Goal: Transaction & Acquisition: Purchase product/service

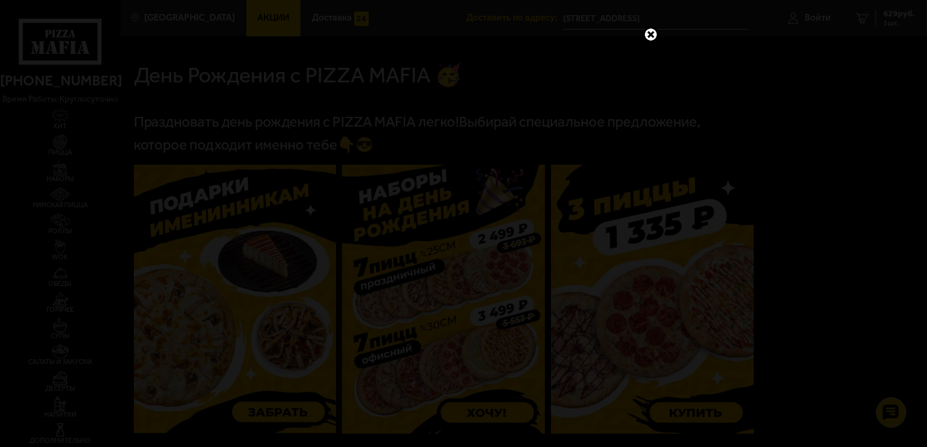
scroll to position [242, 0]
click at [652, 27] on link at bounding box center [651, 35] width 16 height 16
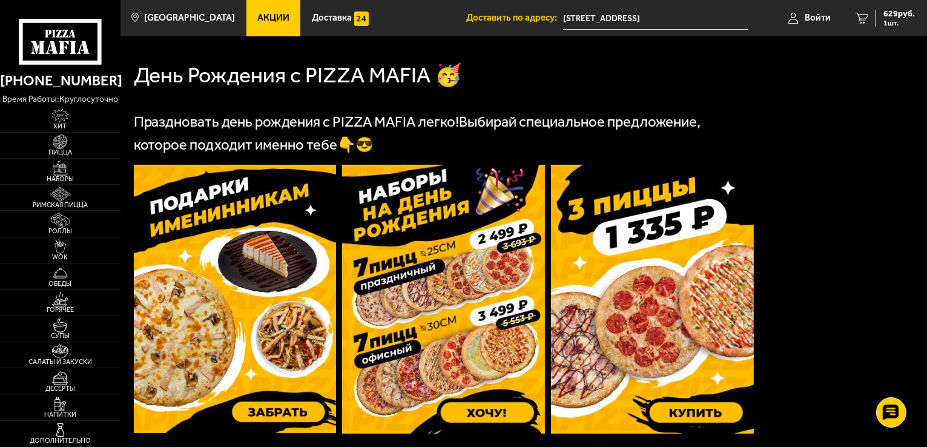
click at [81, 39] on icon at bounding box center [61, 42] width 84 height 46
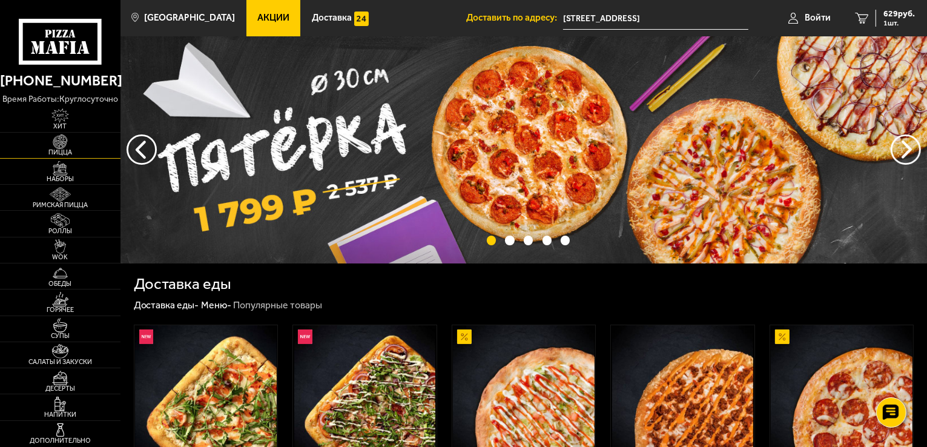
click at [64, 148] on img at bounding box center [60, 141] width 37 height 15
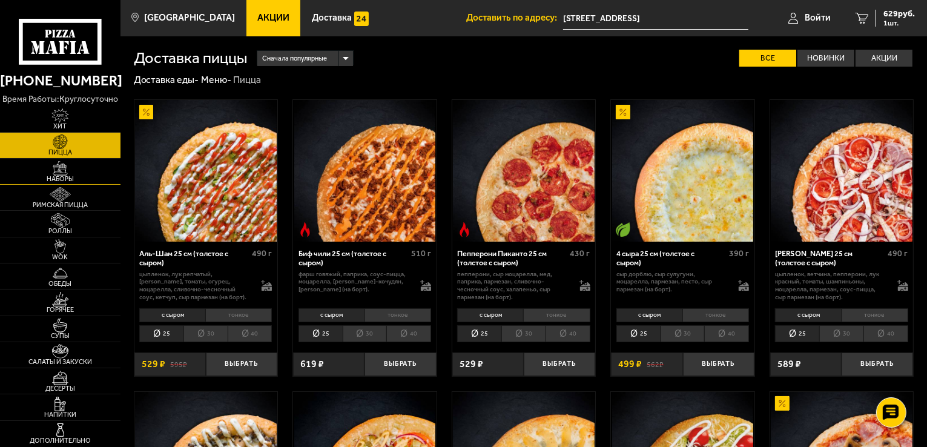
click at [66, 170] on img at bounding box center [60, 168] width 37 height 15
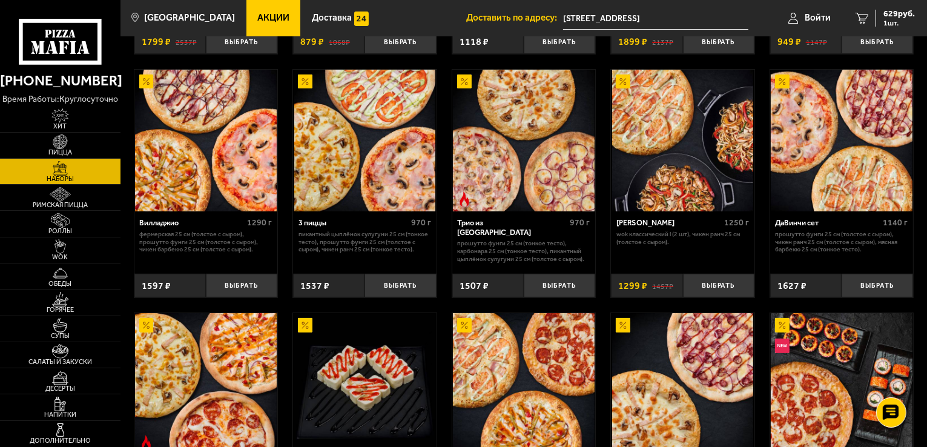
scroll to position [763, 0]
